Goal: Information Seeking & Learning: Learn about a topic

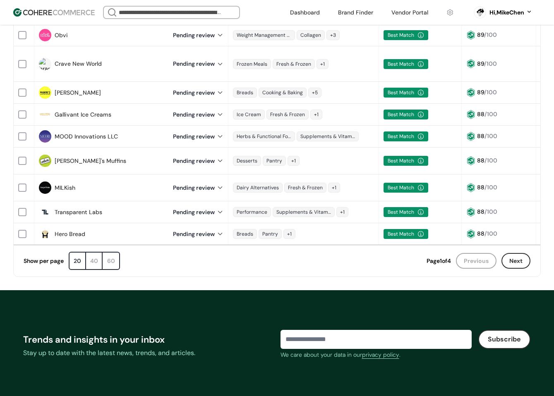
scroll to position [414, 0]
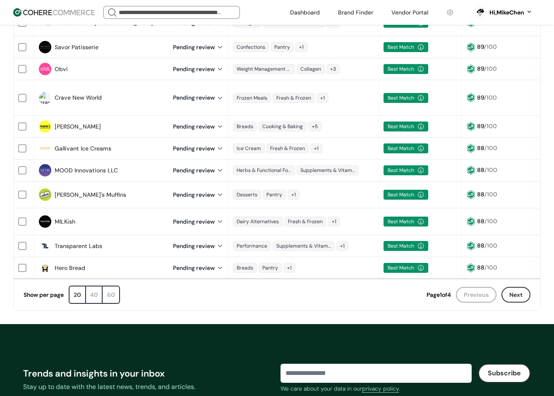
click at [65, 264] on link "Hero Bread" at bounding box center [70, 268] width 31 height 9
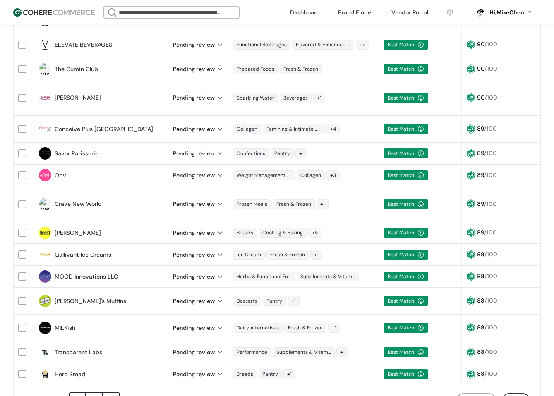
scroll to position [210, 0]
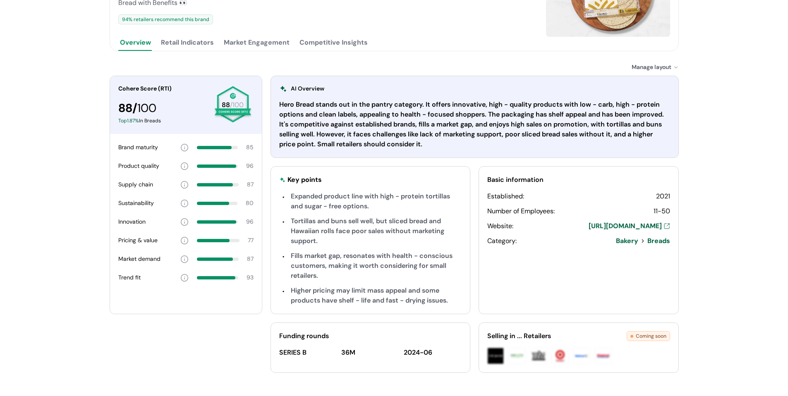
scroll to position [138, 0]
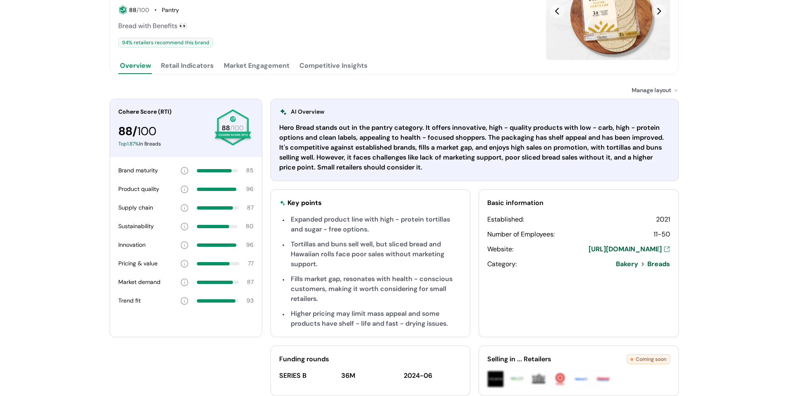
click at [698, 151] on div "Hero Bread View Brand Page Official page Hero Bread 88 /100 Pantry Bread with B…" at bounding box center [394, 149] width 788 height 575
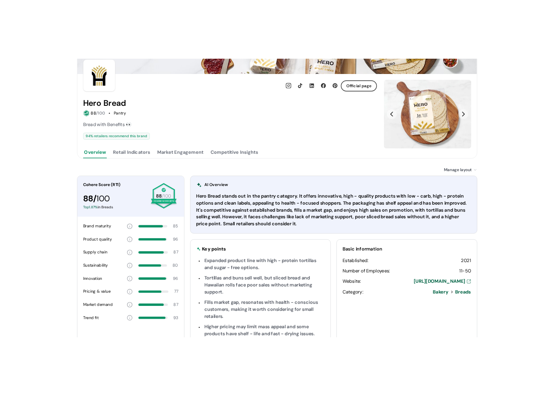
scroll to position [83, 0]
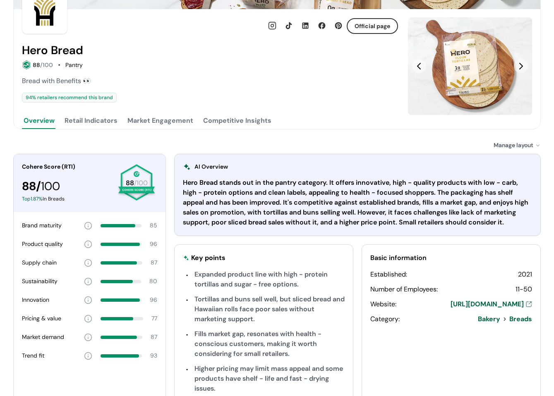
click at [305, 197] on div "Hero Bread stands out in the pantry category. It offers innovative, high - qual…" at bounding box center [357, 203] width 349 height 50
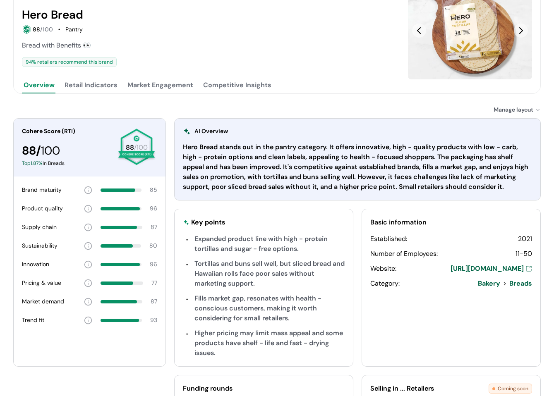
scroll to position [124, 0]
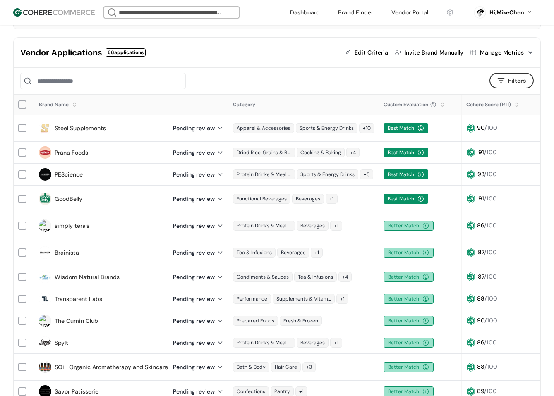
scroll to position [59, 0]
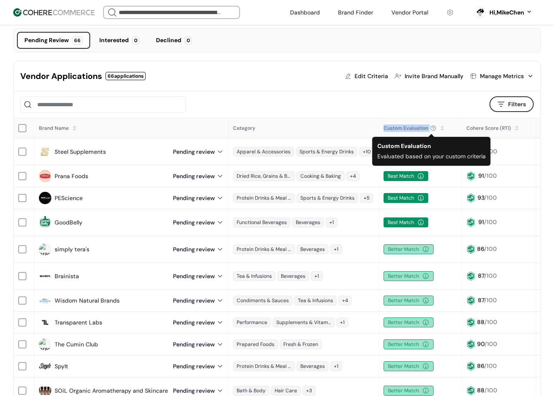
drag, startPoint x: 378, startPoint y: 128, endPoint x: 428, endPoint y: 131, distance: 49.3
click at [428, 131] on div "Custom Evaluation" at bounding box center [420, 128] width 82 height 19
copy div "Custom Evaluation"
click at [397, 100] on div at bounding box center [248, 104] width 457 height 17
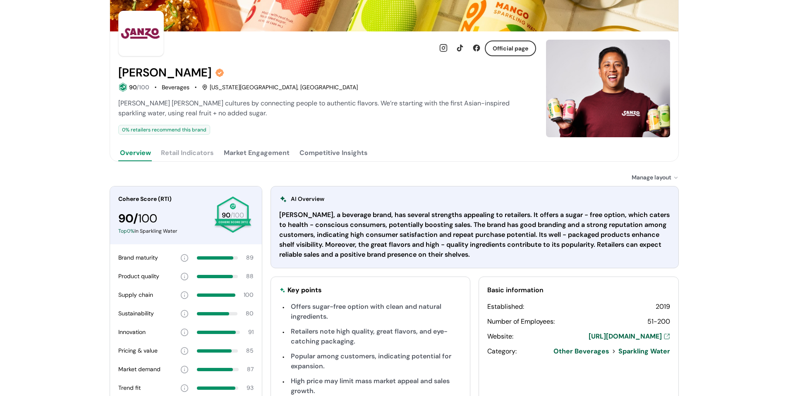
scroll to position [124, 0]
